Goal: Connect with others: Connect with other users

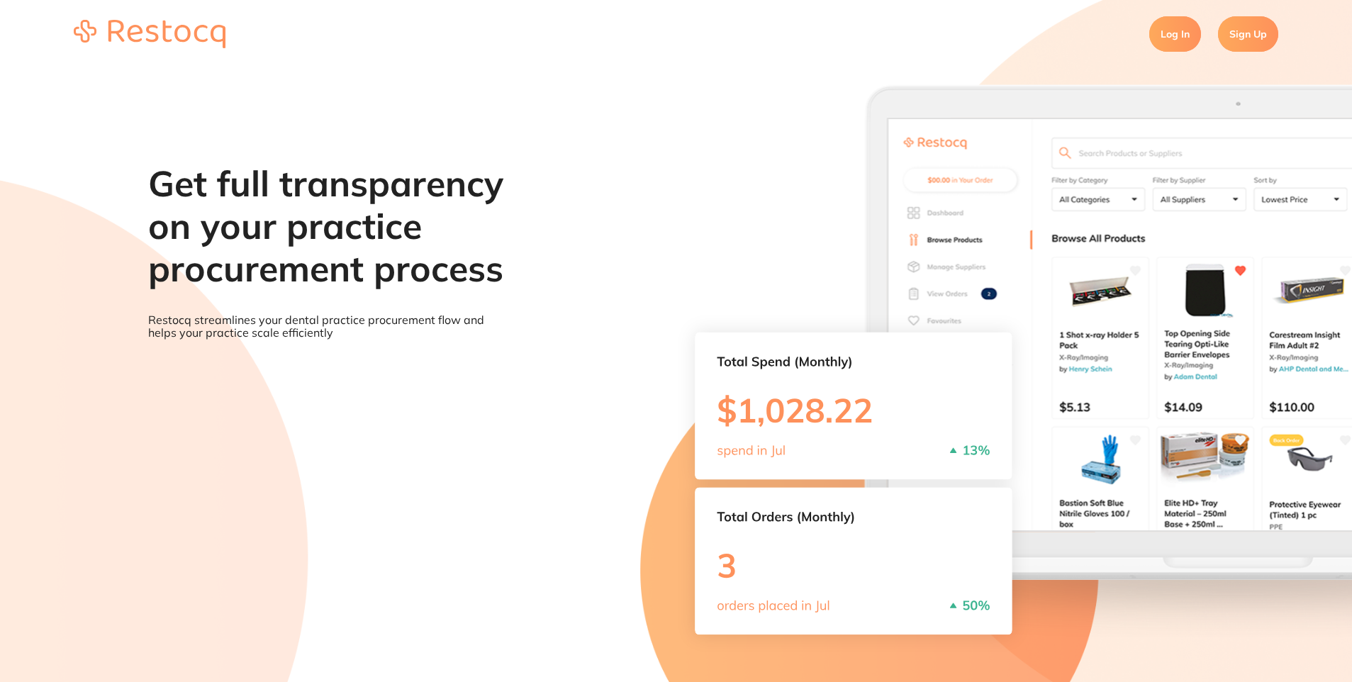
click at [1182, 38] on link "Log In" at bounding box center [1176, 33] width 52 height 35
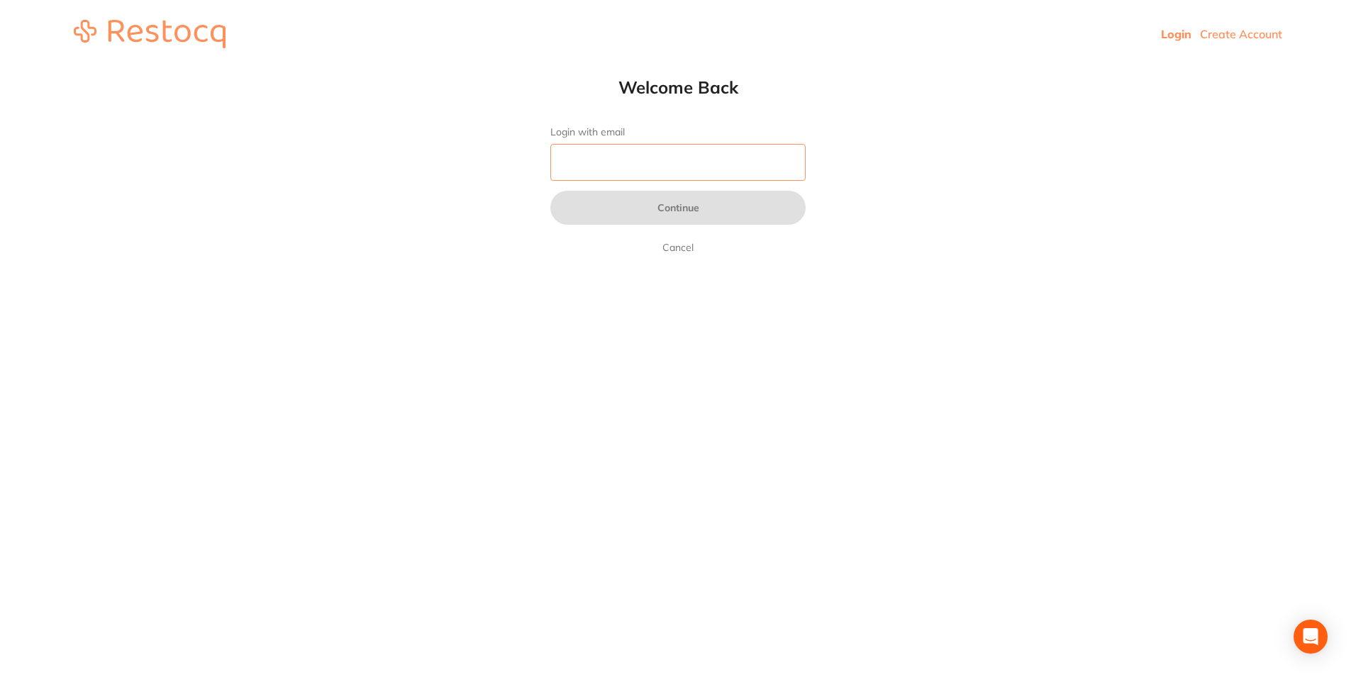
click at [609, 154] on input "Login with email" at bounding box center [677, 162] width 255 height 37
type input "[EMAIL_ADDRESS][DOMAIN_NAME]"
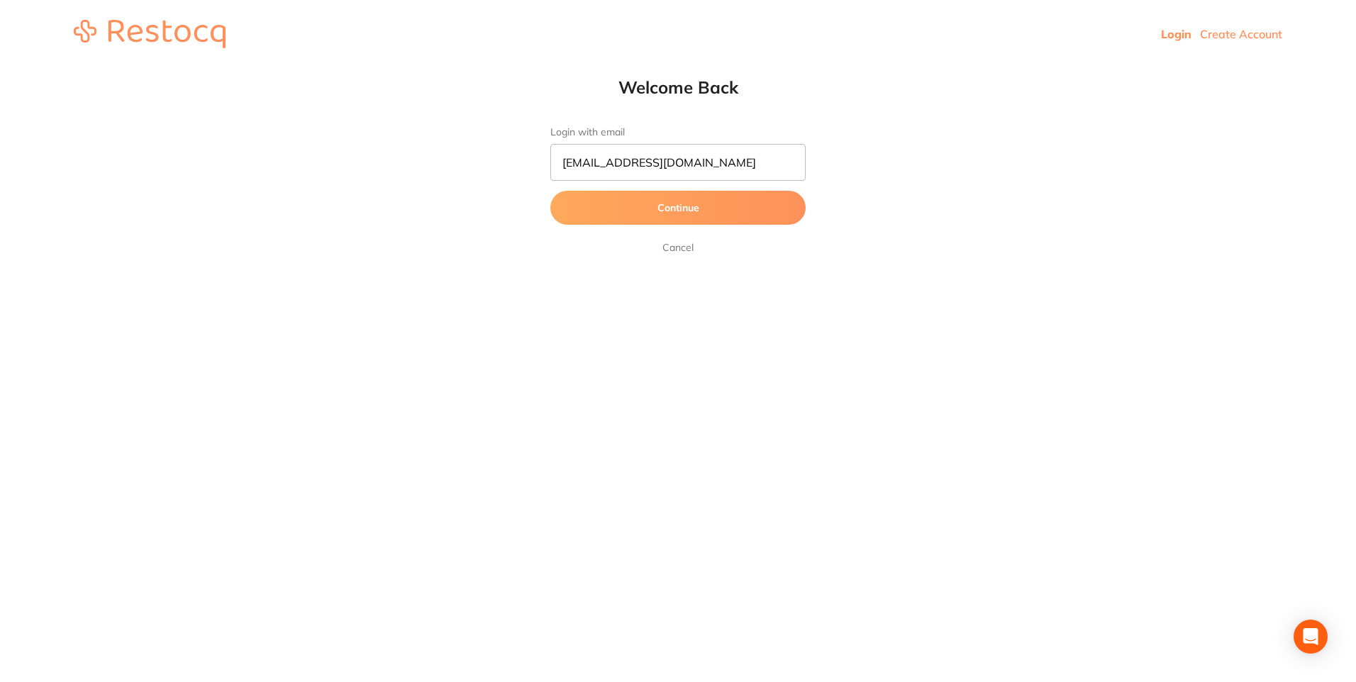
click at [689, 216] on button "Continue" at bounding box center [677, 208] width 255 height 34
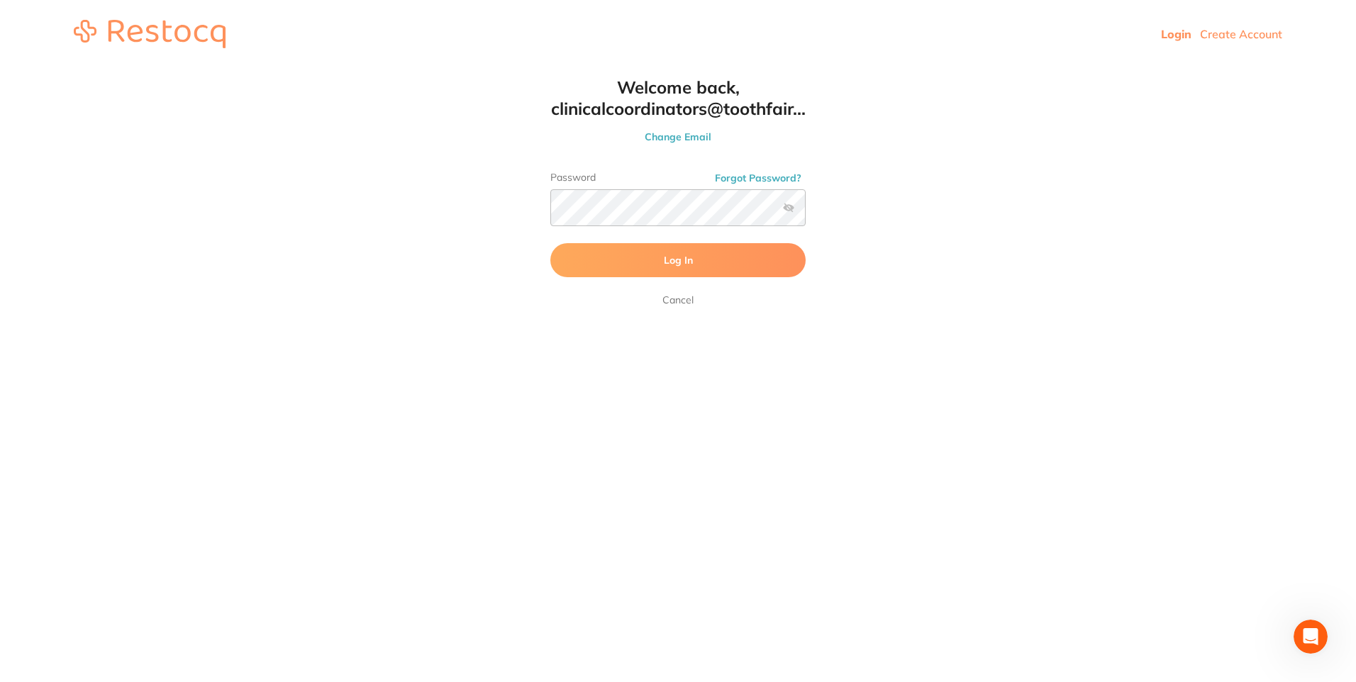
click at [705, 254] on button "Log In" at bounding box center [677, 260] width 255 height 34
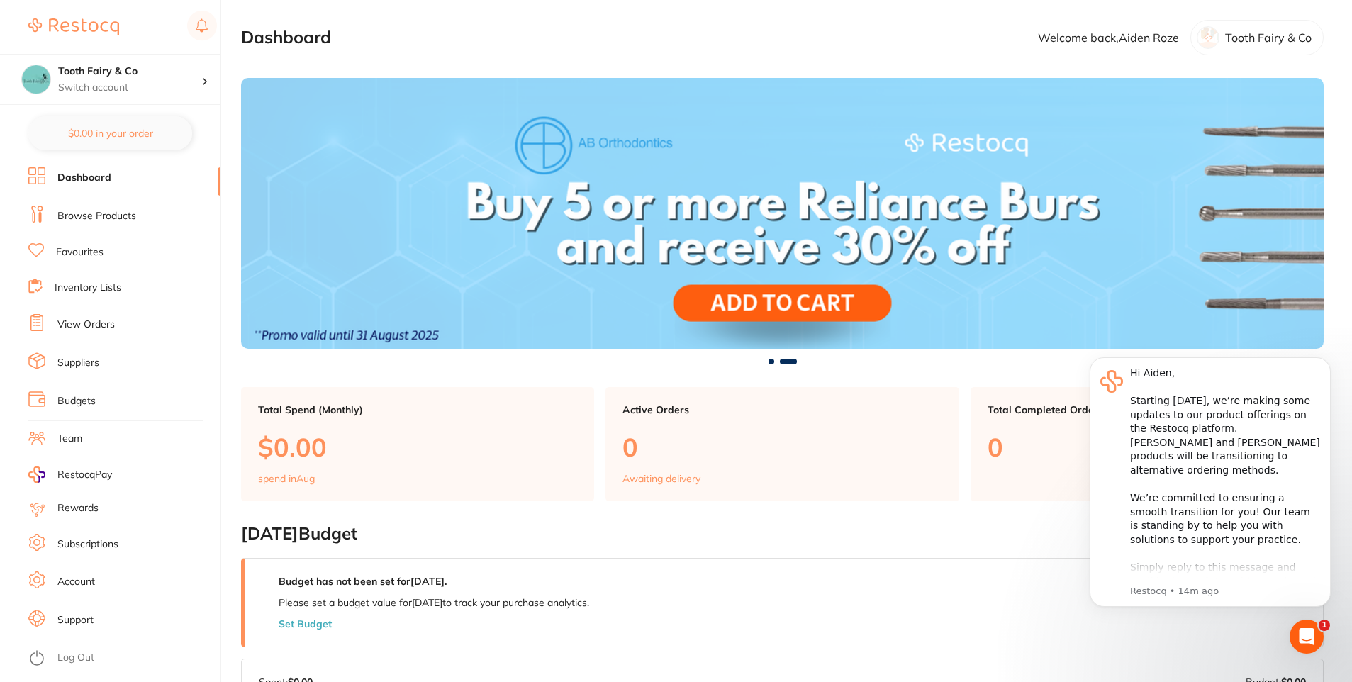
click at [76, 367] on link "Suppliers" at bounding box center [78, 363] width 42 height 14
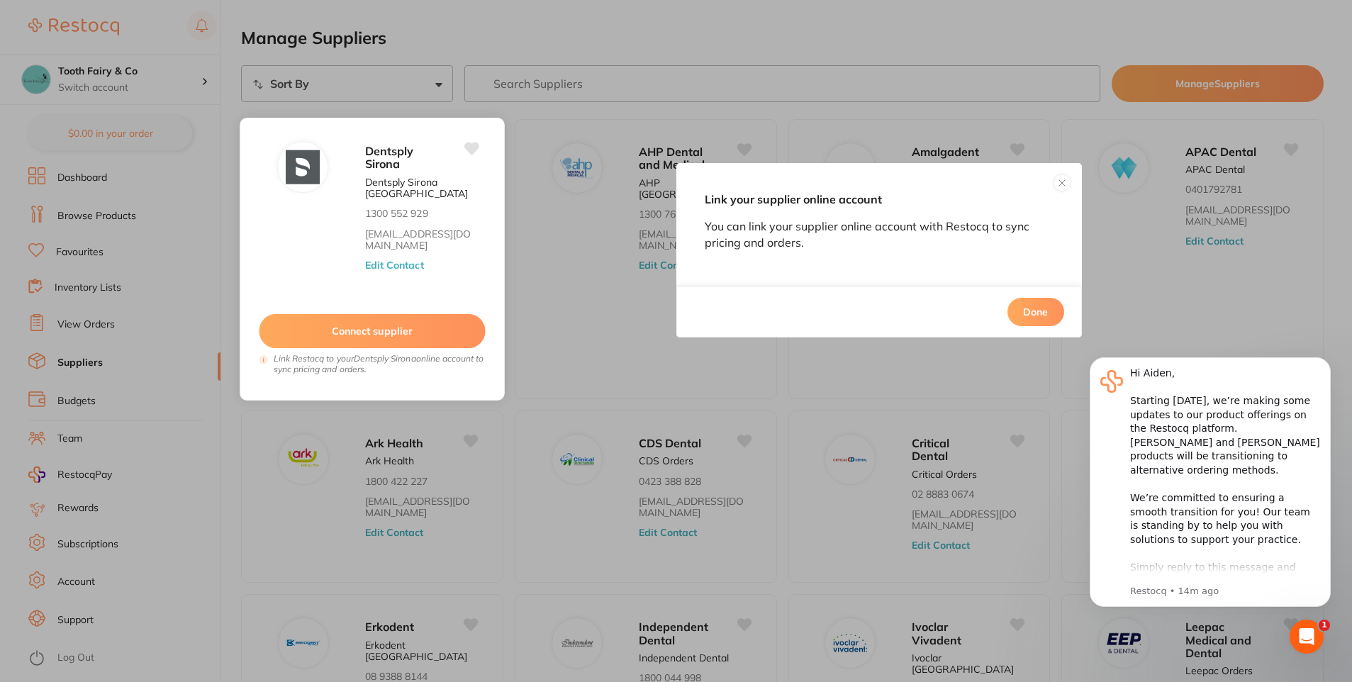
click at [473, 149] on icon at bounding box center [472, 149] width 15 height 13
click at [424, 323] on button "Connect supplier" at bounding box center [372, 331] width 226 height 35
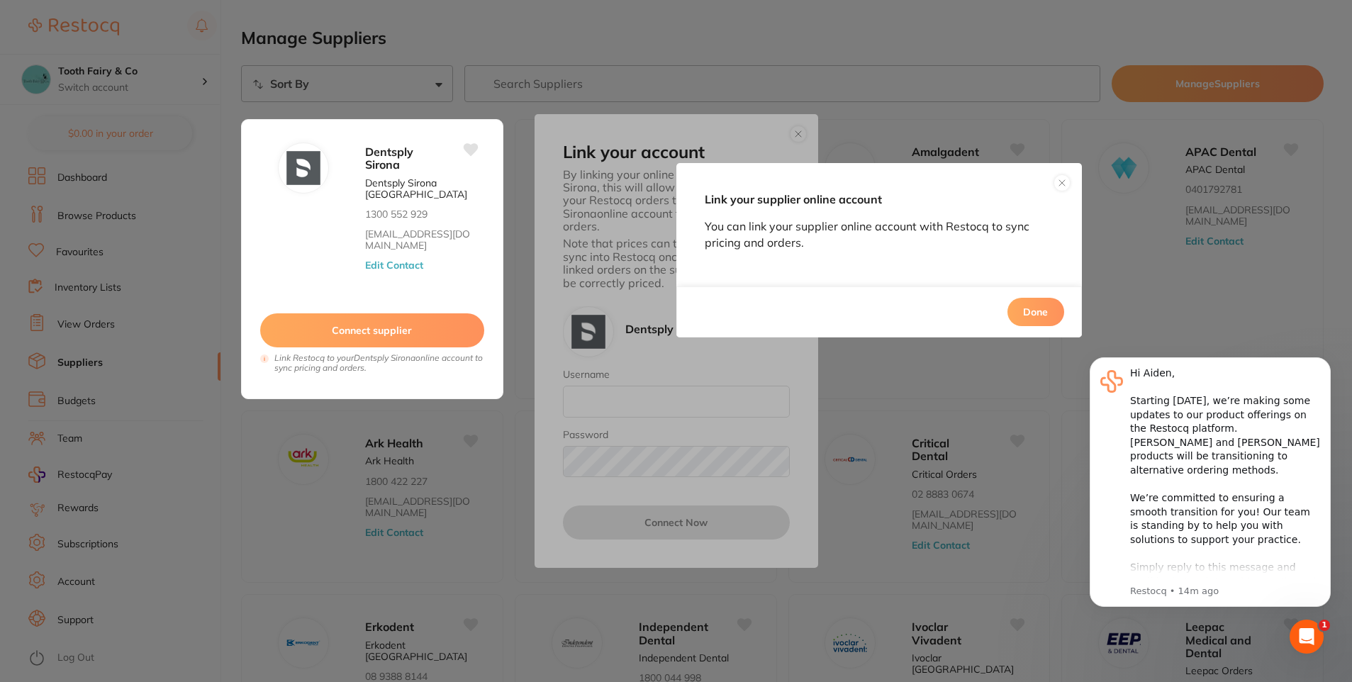
click at [1028, 307] on button "Done" at bounding box center [1036, 312] width 57 height 28
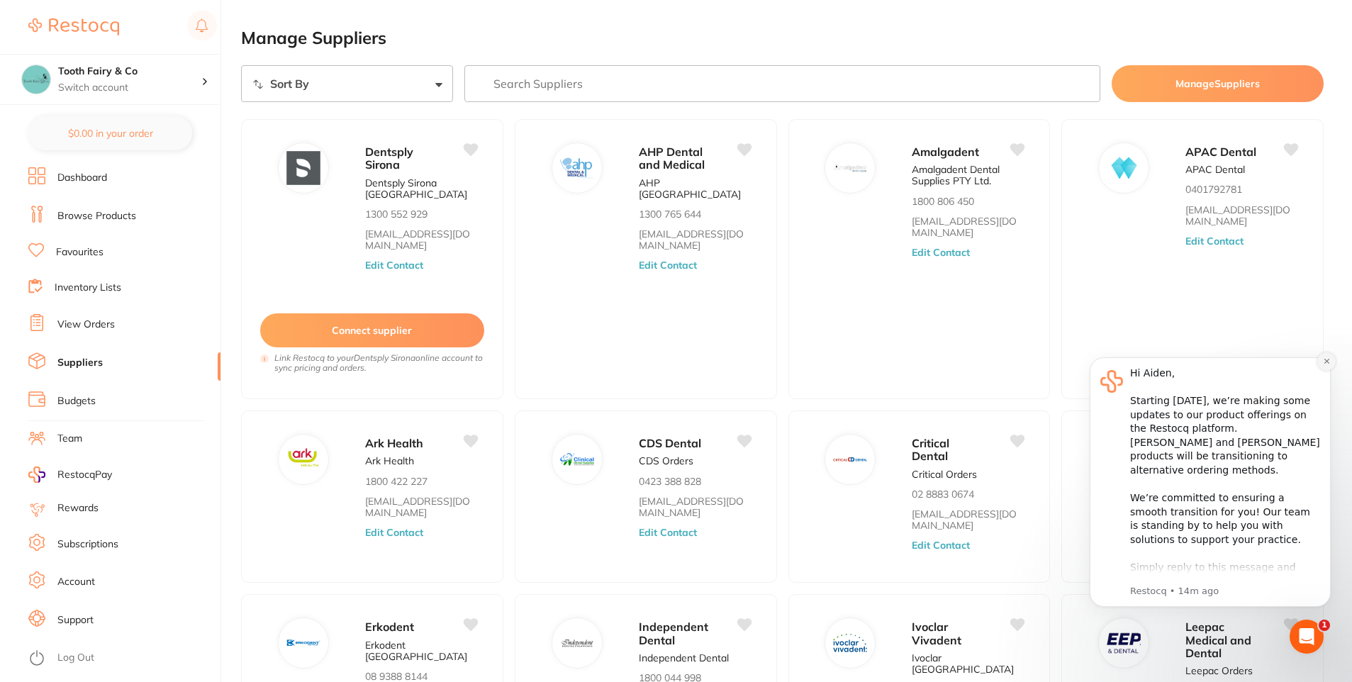
click at [1323, 360] on icon "Dismiss notification" at bounding box center [1327, 361] width 8 height 8
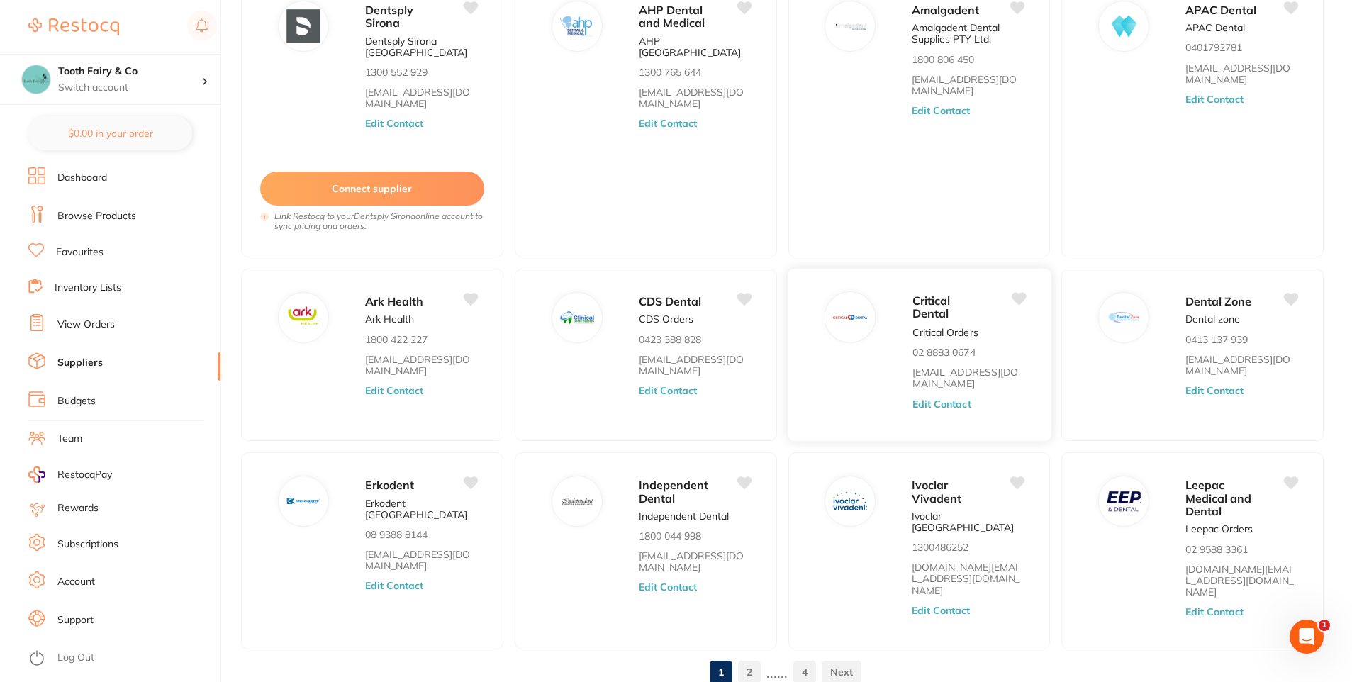
scroll to position [183, 0]
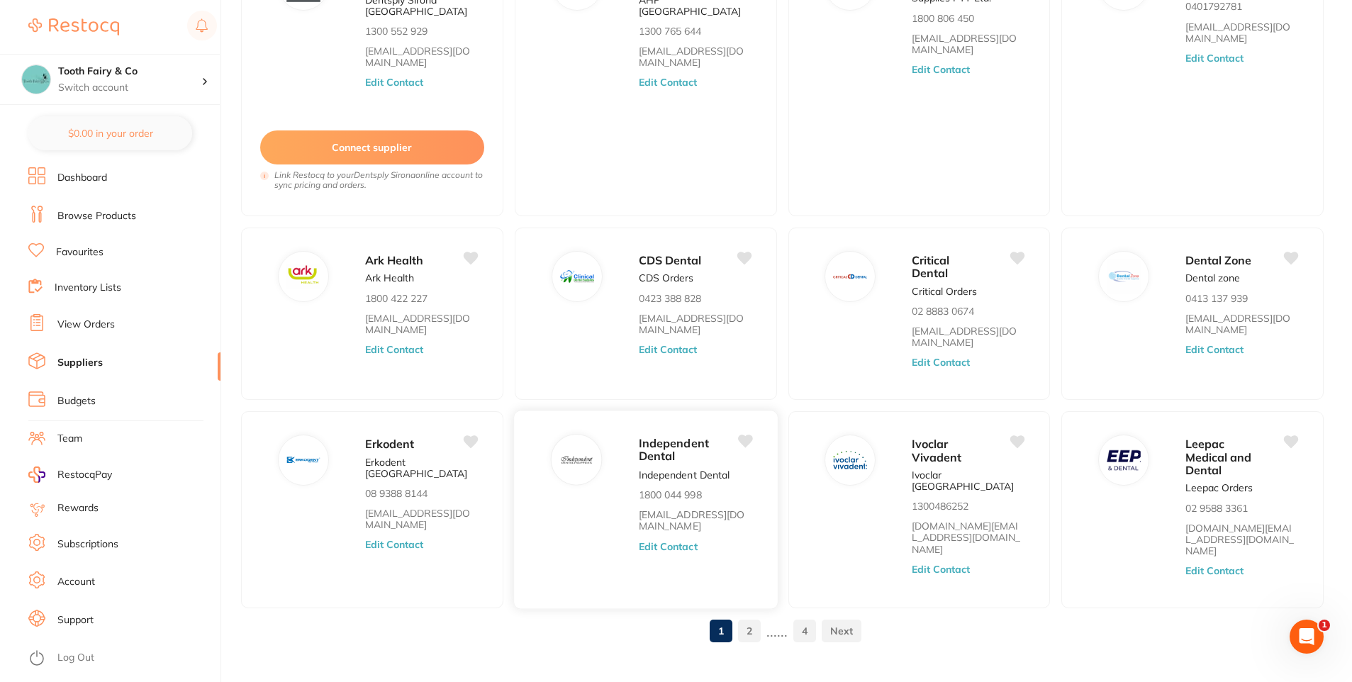
click at [746, 440] on icon at bounding box center [745, 441] width 15 height 13
click at [741, 440] on icon at bounding box center [745, 441] width 15 height 13
click at [342, 161] on button "Connect supplier" at bounding box center [372, 148] width 226 height 35
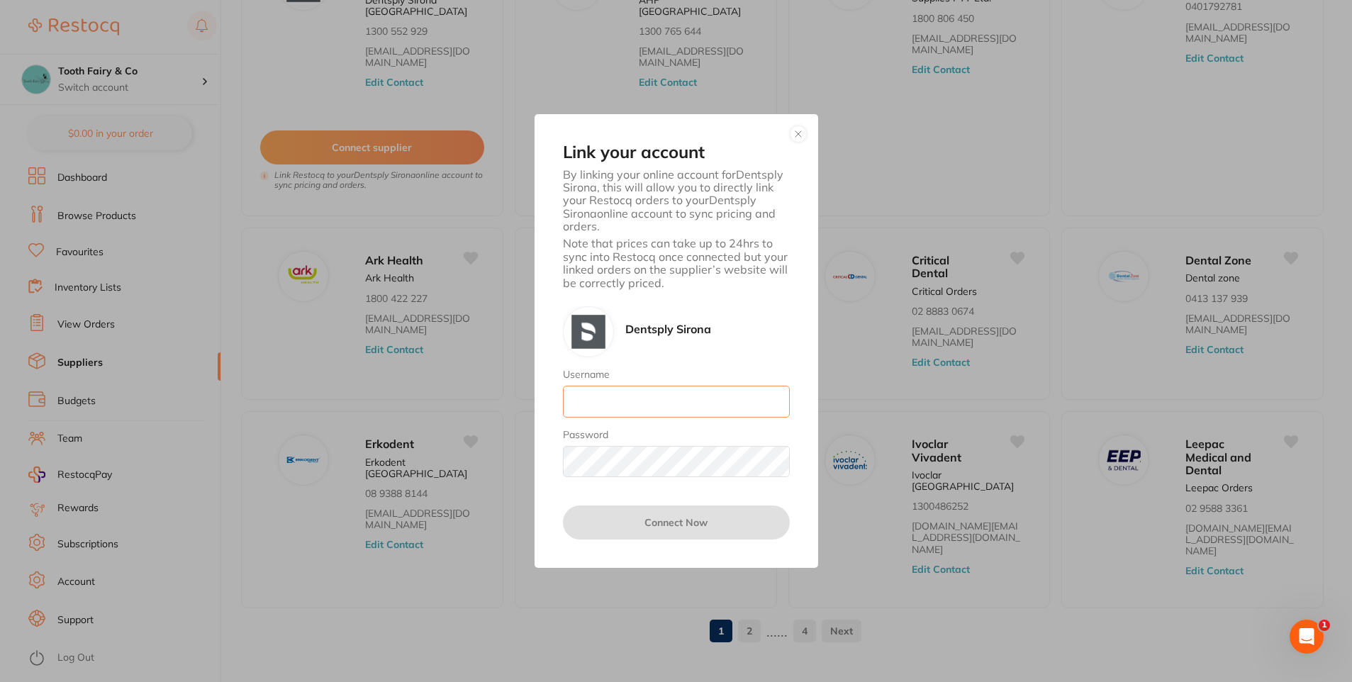
click at [612, 392] on input "Username" at bounding box center [676, 401] width 227 height 31
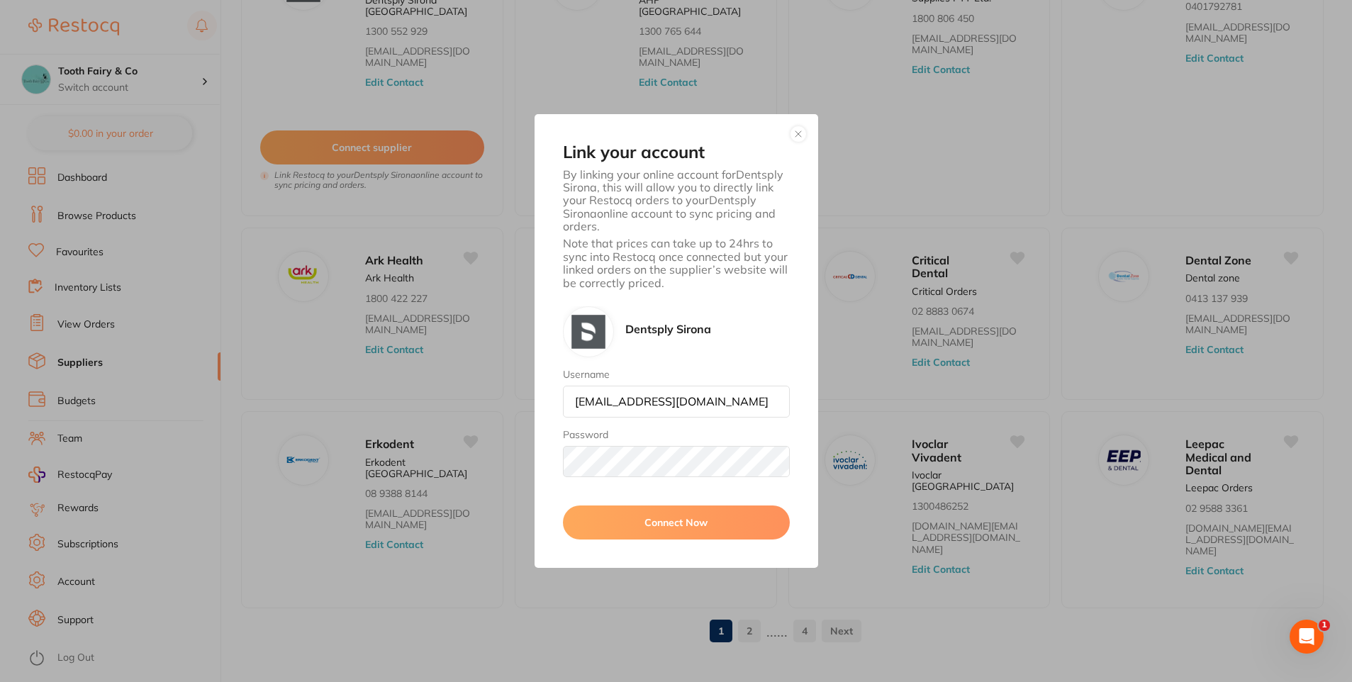
scroll to position [0, 33]
type input "[EMAIL_ADDRESS][DOMAIN_NAME]"
click at [643, 525] on button "Connect Now" at bounding box center [676, 523] width 227 height 34
